Goal: Go to known website: Access a specific website the user already knows

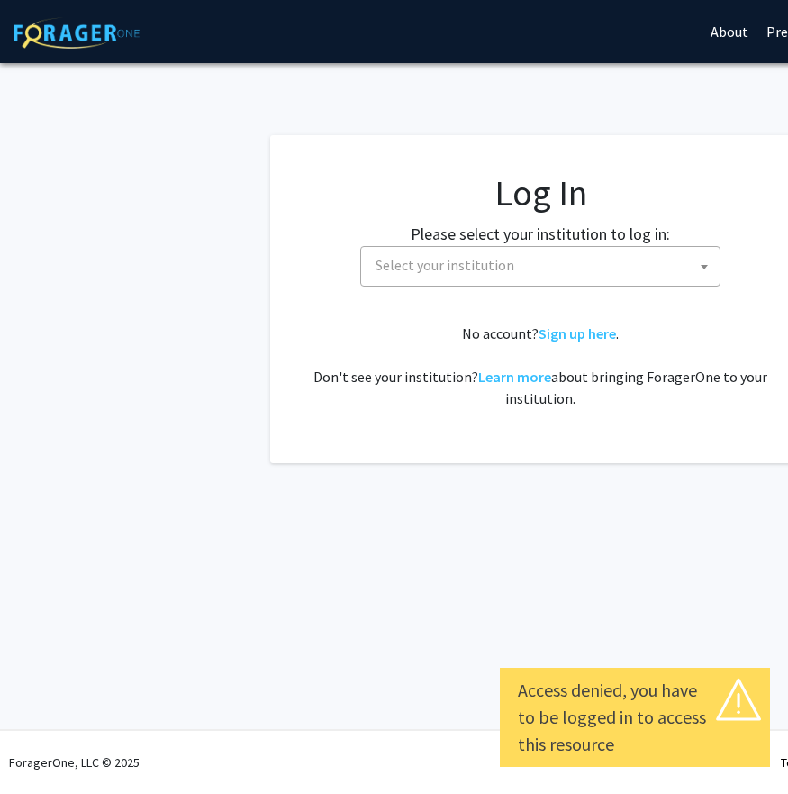
select select
click at [527, 262] on span "Select your institution" at bounding box center [544, 265] width 351 height 37
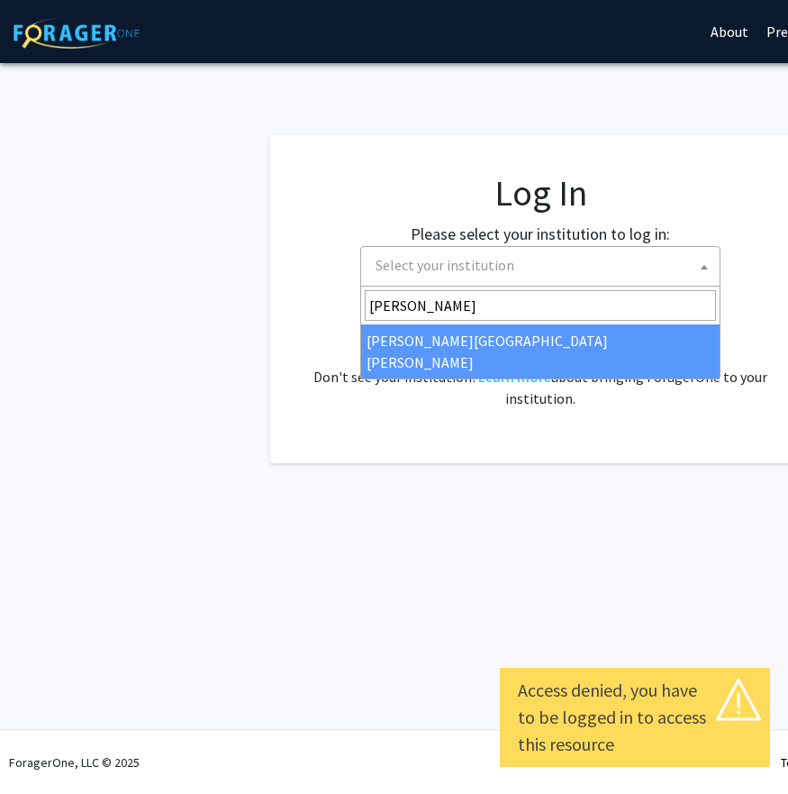
type input "[PERSON_NAME]"
select select "1"
